Goal: Task Accomplishment & Management: Use online tool/utility

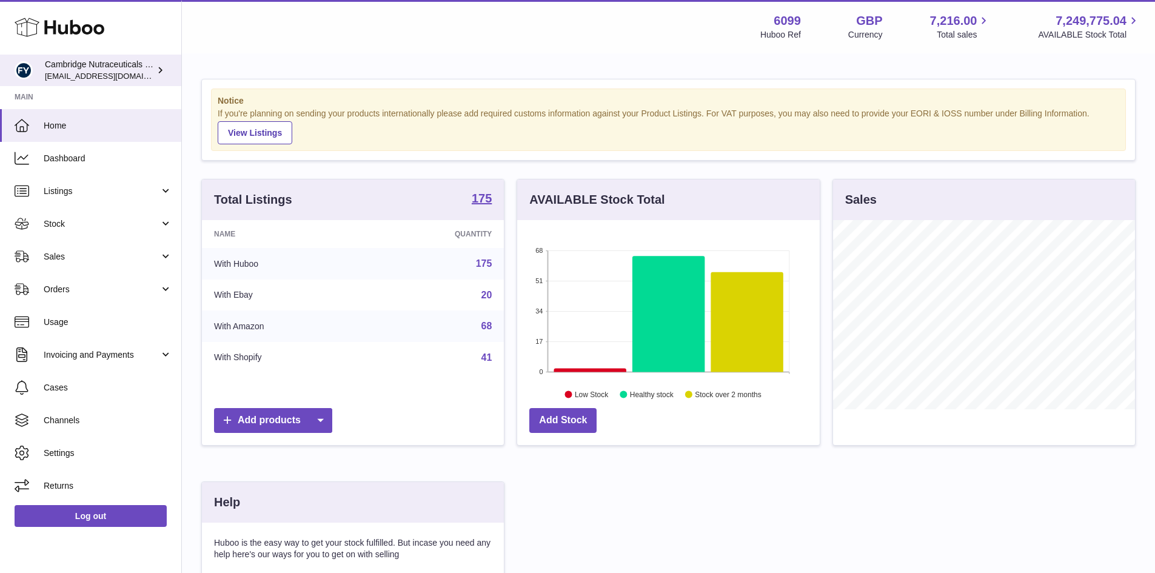
scroll to position [189, 302]
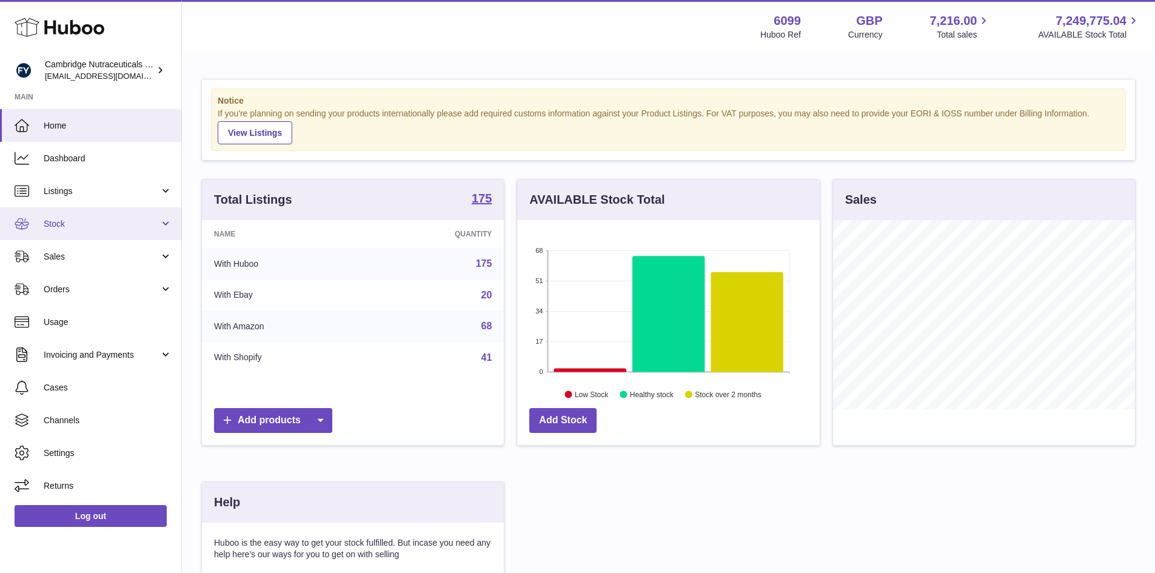
click at [52, 219] on span "Stock" at bounding box center [102, 224] width 116 height 12
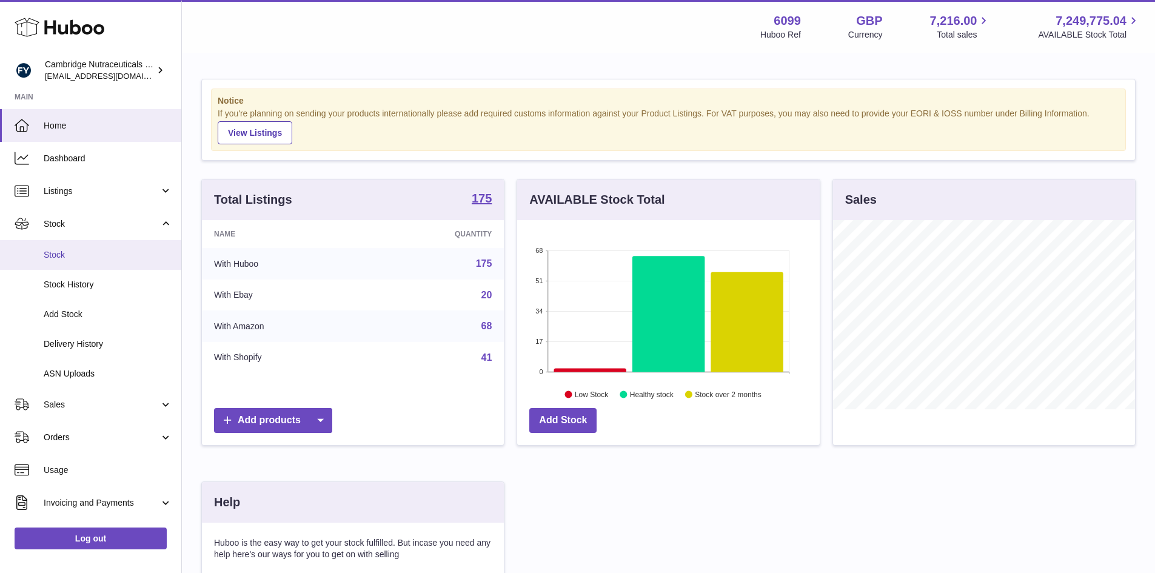
click at [64, 251] on span "Stock" at bounding box center [108, 255] width 128 height 12
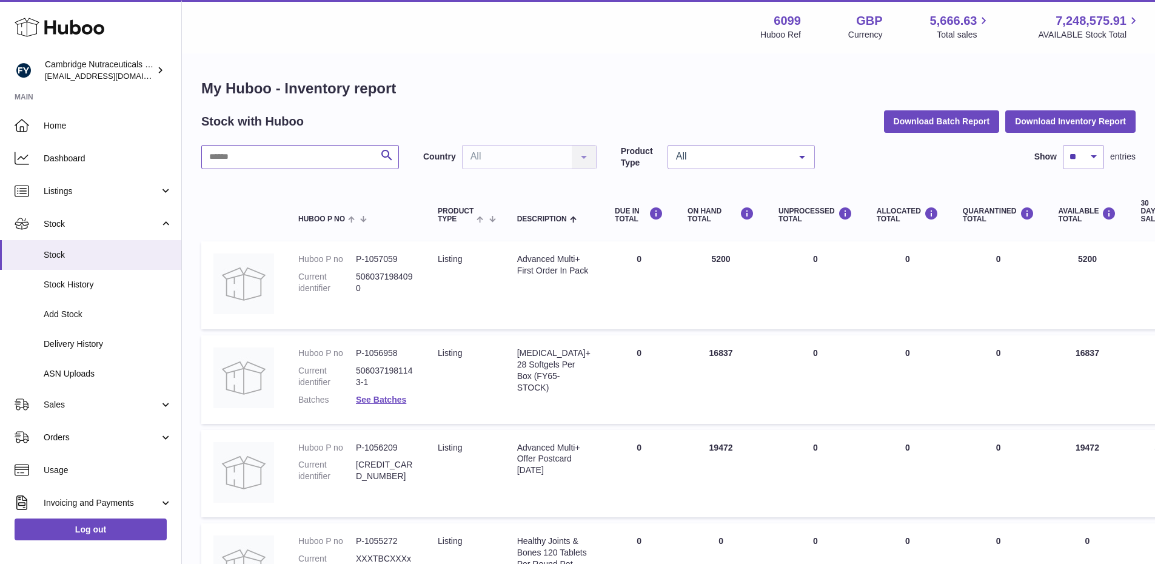
click at [229, 158] on input "text" at bounding box center [300, 157] width 198 height 24
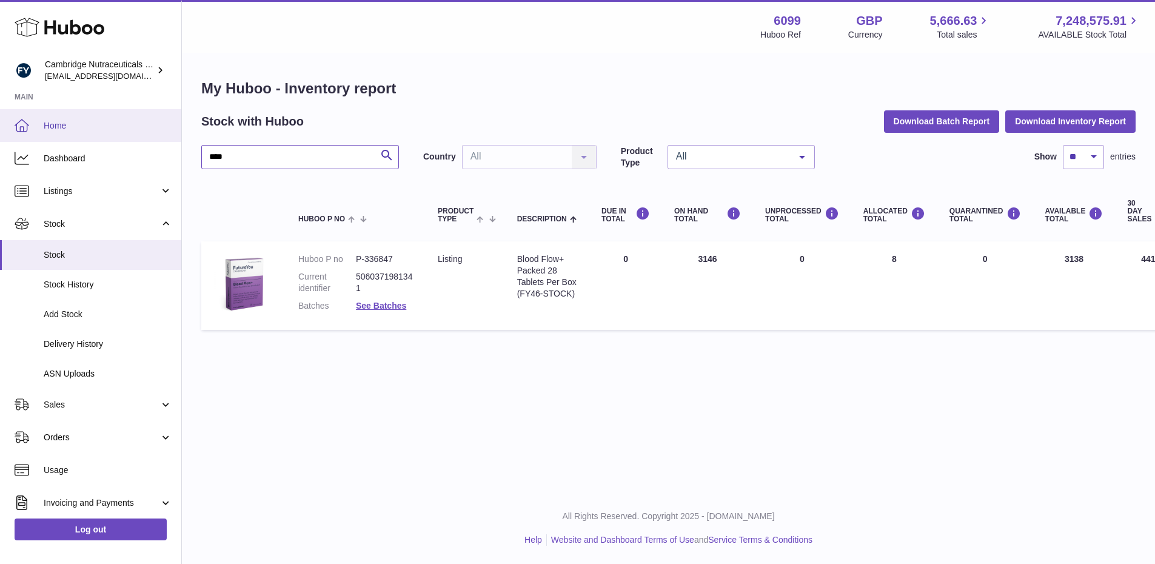
drag, startPoint x: 226, startPoint y: 148, endPoint x: 139, endPoint y: 136, distance: 87.5
click at [139, 136] on div "Huboo Cambridge Nutraceuticals Ltd huboo@camnutra.com Main Home Dashboard Listi…" at bounding box center [577, 282] width 1155 height 564
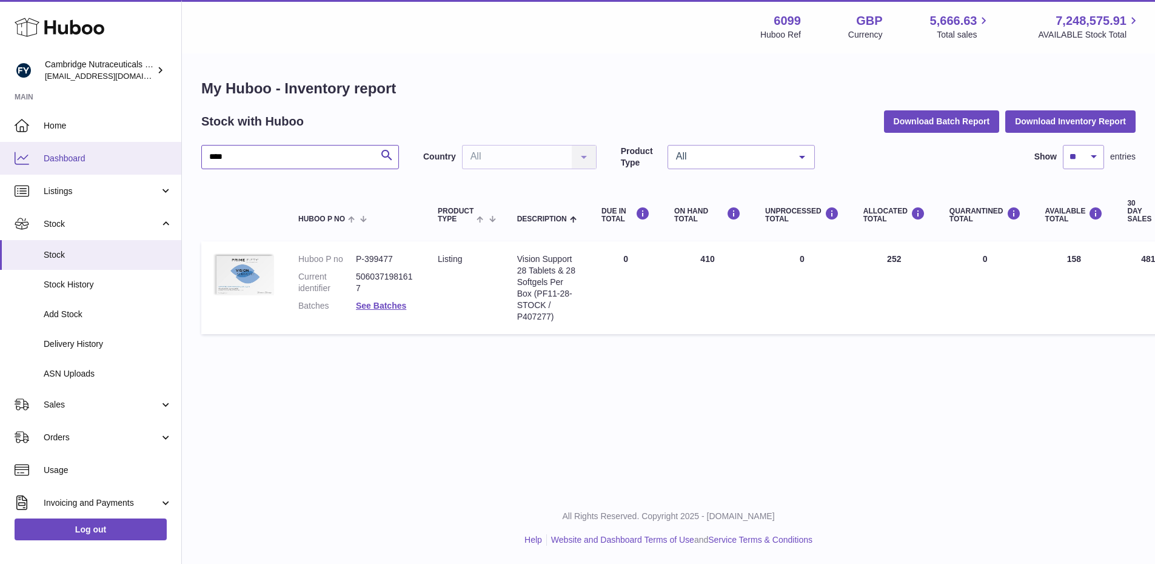
drag, startPoint x: 238, startPoint y: 148, endPoint x: 148, endPoint y: 160, distance: 89.9
click at [148, 160] on div "Huboo Cambridge Nutraceuticals Ltd huboo@camnutra.com Main Home Dashboard Listi…" at bounding box center [577, 282] width 1155 height 564
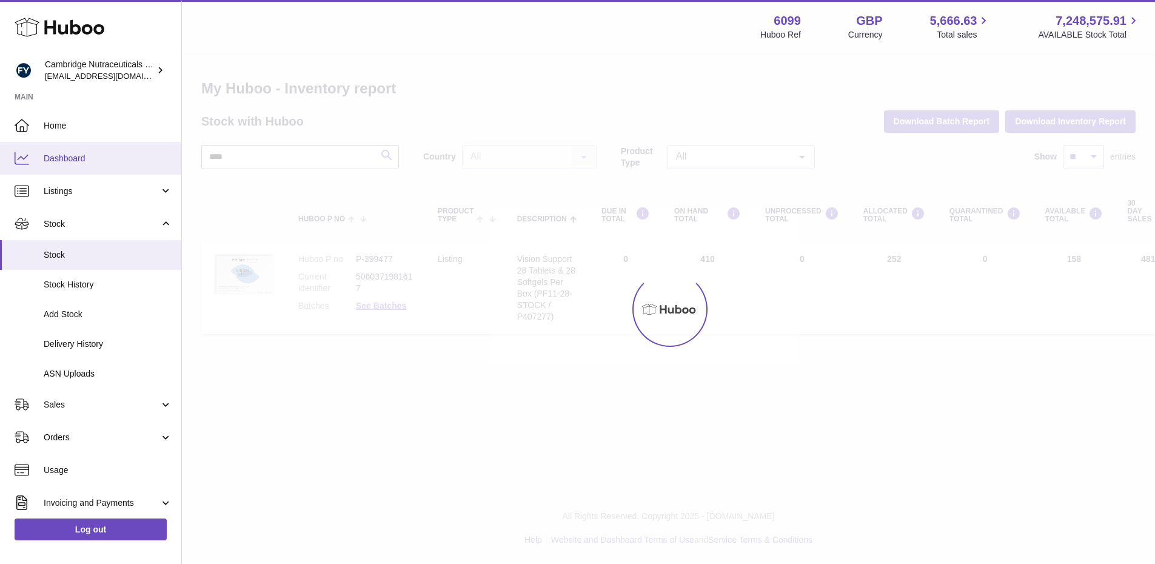
type input "****"
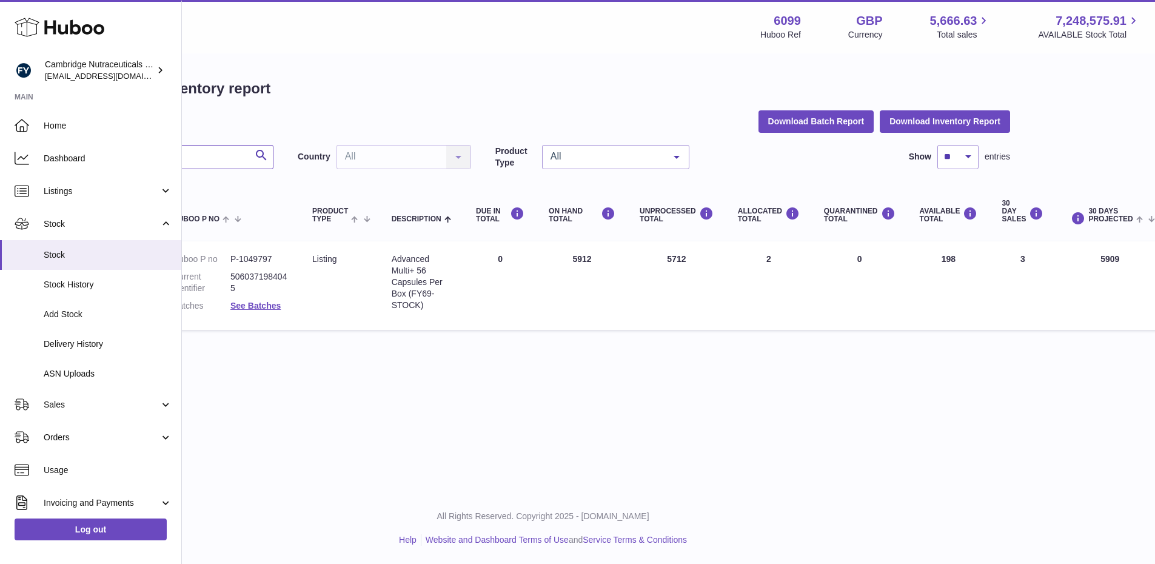
scroll to position [0, 151]
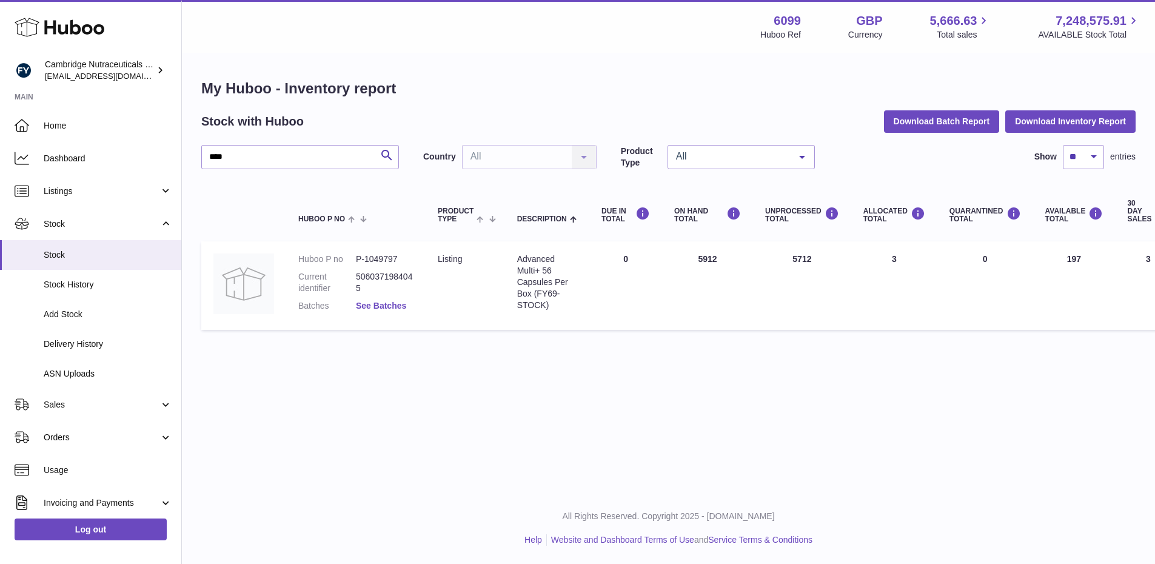
click at [375, 304] on link "See Batches" at bounding box center [381, 306] width 50 height 10
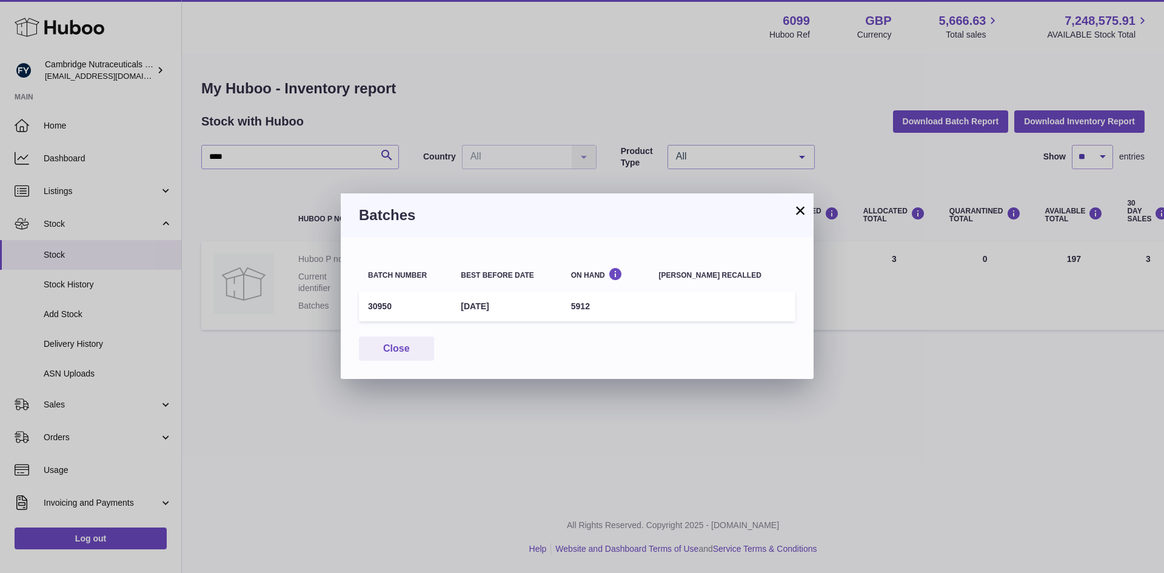
click at [796, 204] on button "×" at bounding box center [800, 210] width 15 height 15
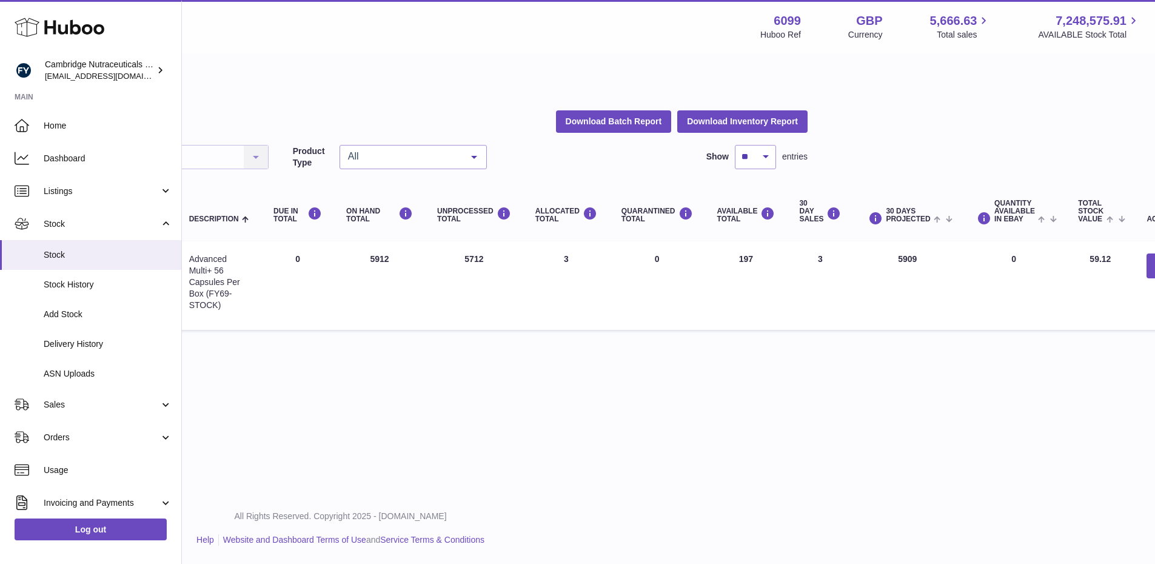
scroll to position [0, 332]
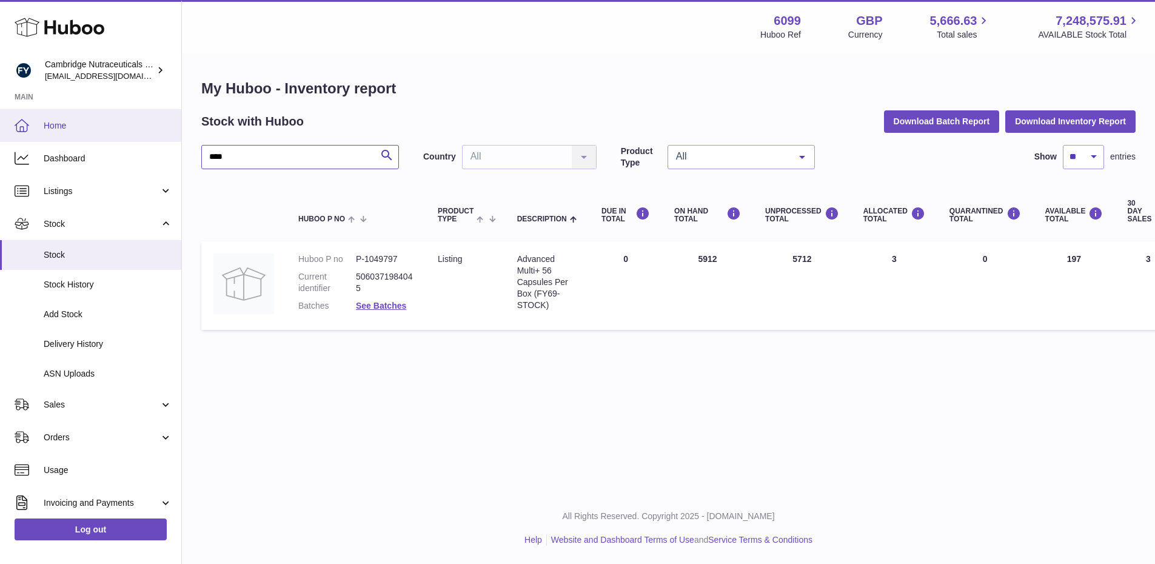
drag, startPoint x: 256, startPoint y: 155, endPoint x: 24, endPoint y: 122, distance: 233.8
click at [24, 122] on div "Huboo Cambridge Nutraceuticals Ltd huboo@camnutra.com Main Home Dashboard Listi…" at bounding box center [577, 282] width 1155 height 564
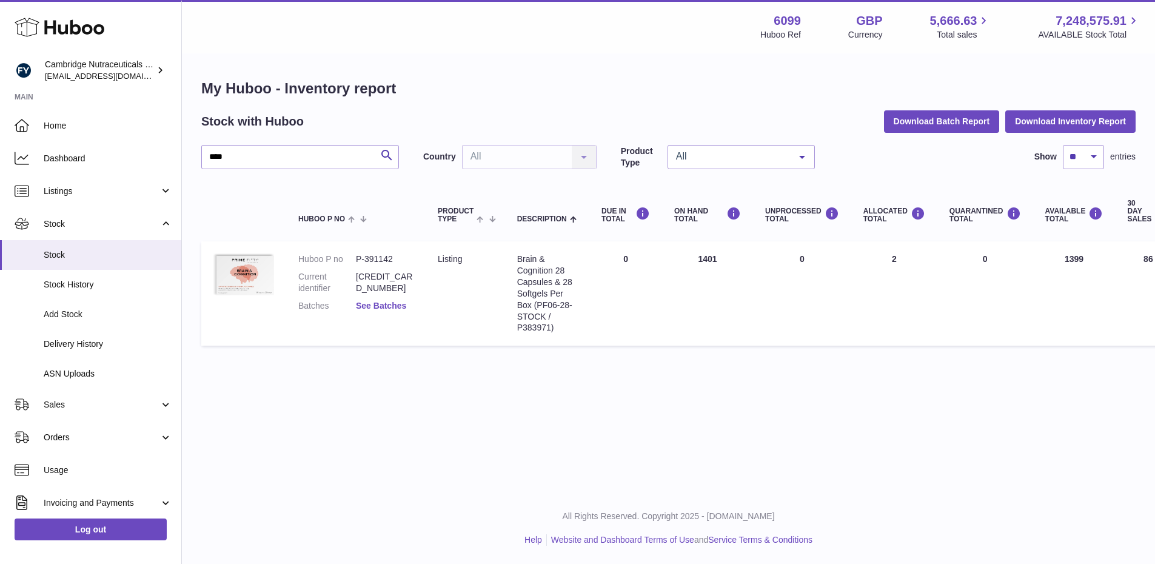
click at [379, 306] on link "See Batches" at bounding box center [381, 306] width 50 height 10
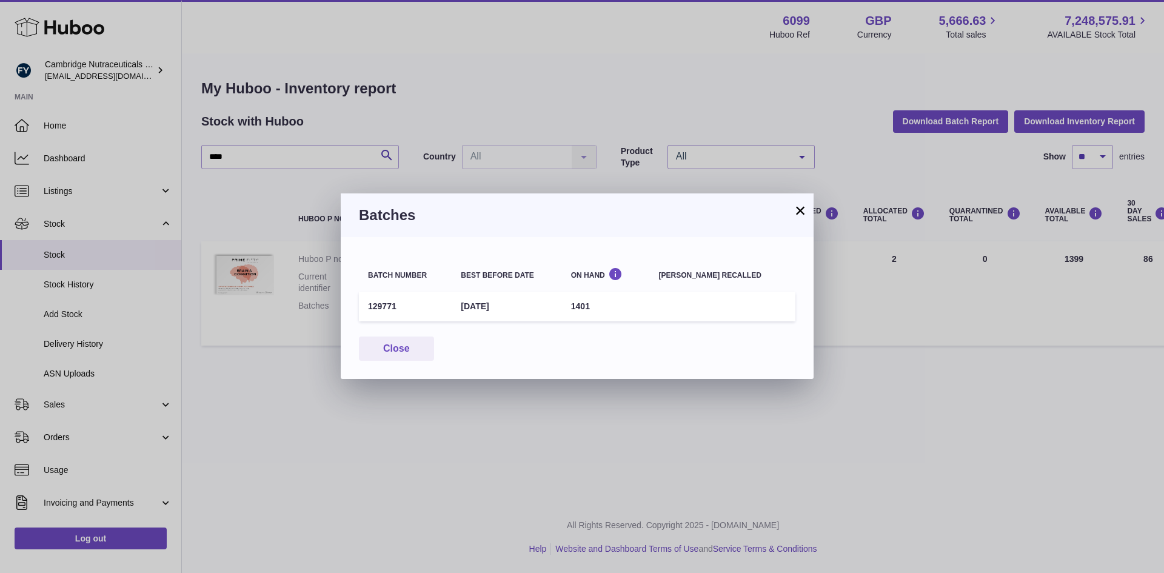
click at [796, 208] on button "×" at bounding box center [800, 210] width 15 height 15
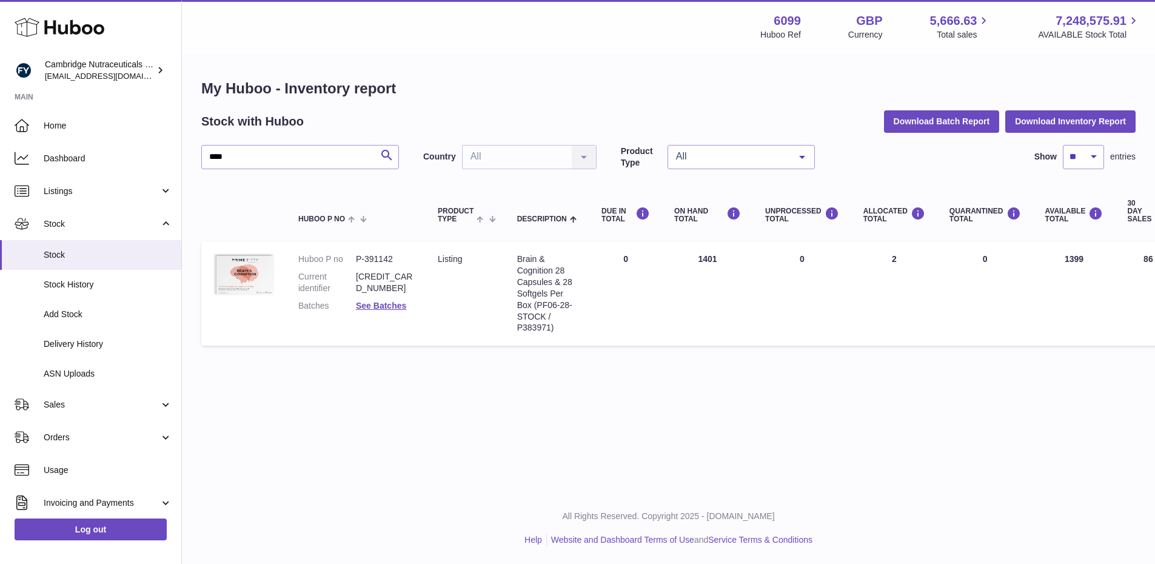
drag, startPoint x: 252, startPoint y: 143, endPoint x: 195, endPoint y: 153, distance: 57.8
click at [194, 152] on div "My Huboo - Inventory report Stock with Huboo Download Batch Report Download Inv…" at bounding box center [668, 215] width 973 height 321
drag, startPoint x: 247, startPoint y: 159, endPoint x: 129, endPoint y: 156, distance: 118.2
click at [129, 156] on div "Huboo Cambridge Nutraceuticals Ltd huboo@camnutra.com Main Home Dashboard Listi…" at bounding box center [577, 282] width 1155 height 564
type input "****"
